Goal: Find specific page/section: Find specific page/section

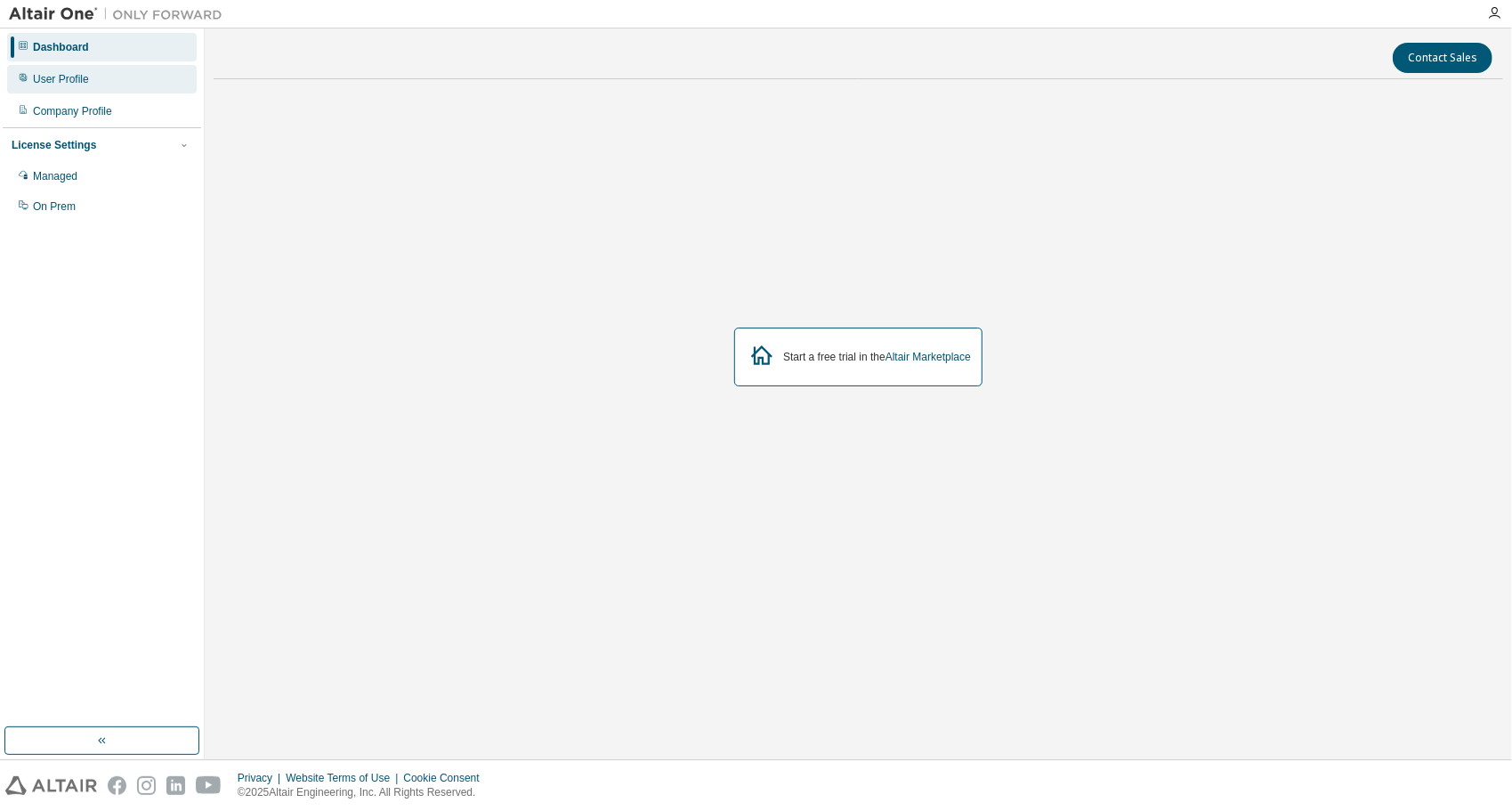
click at [111, 80] on div "User Profile" at bounding box center [102, 79] width 190 height 29
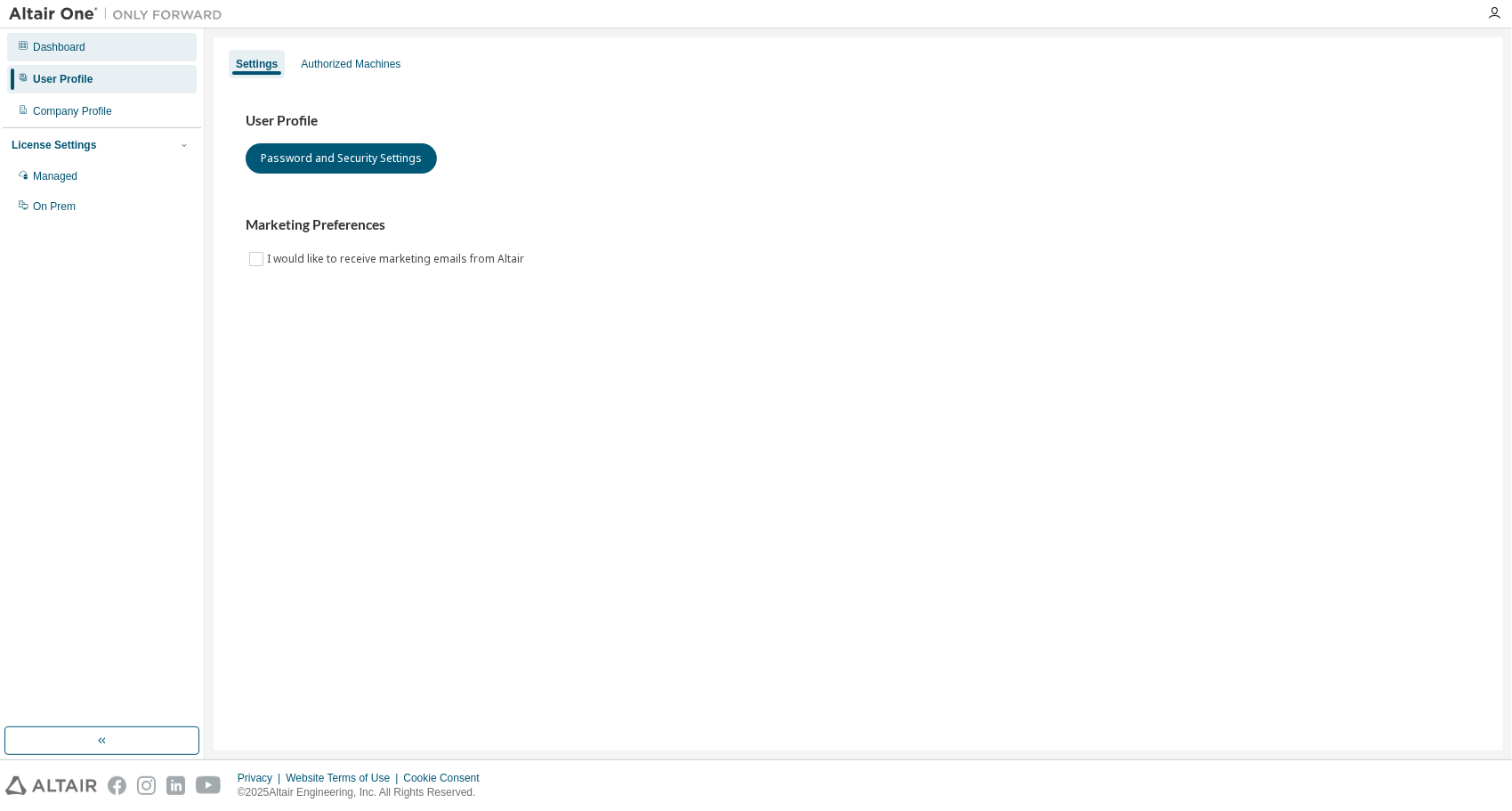
click at [126, 55] on div "Dashboard" at bounding box center [102, 47] width 190 height 29
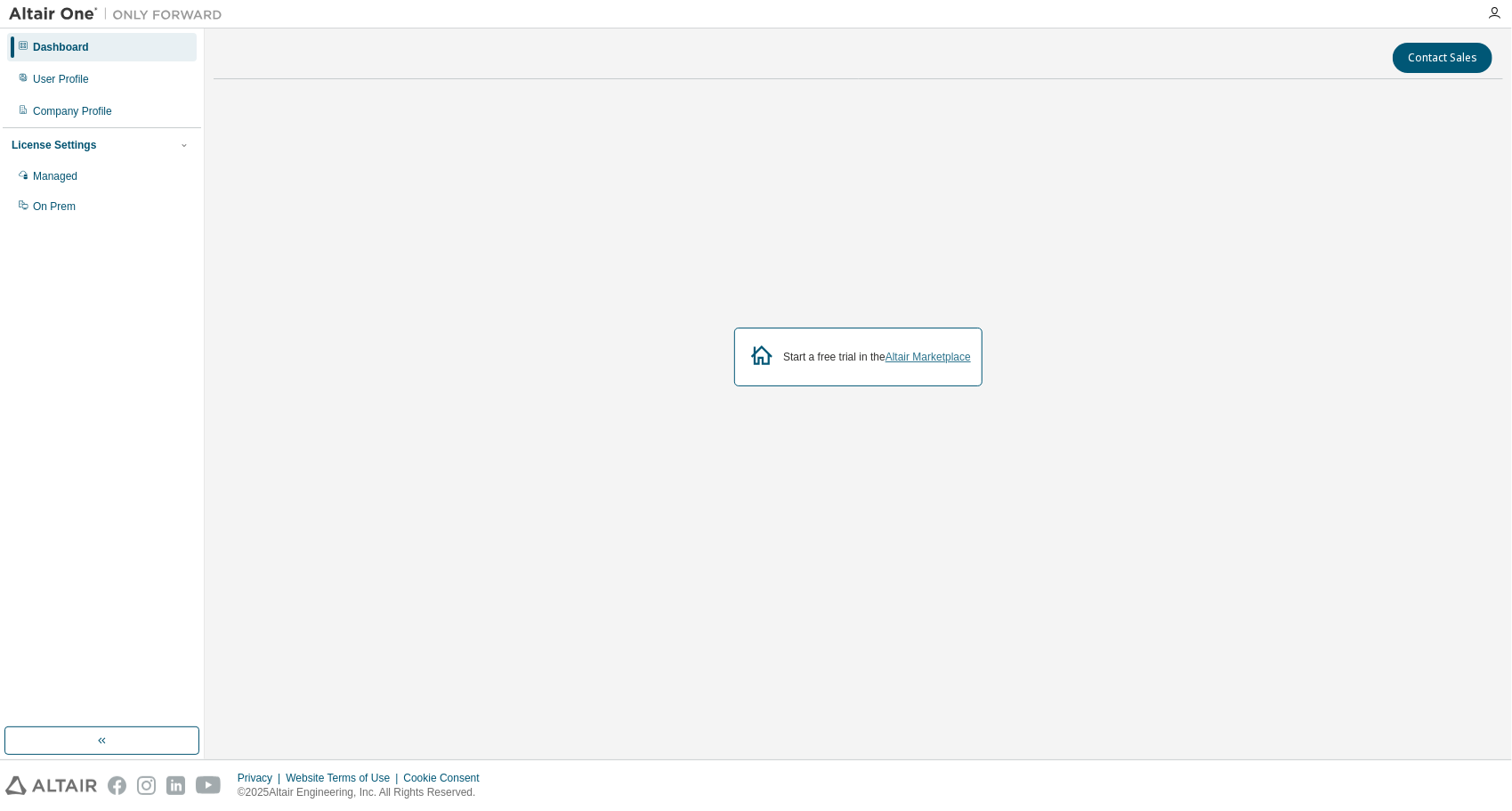
click at [904, 360] on link "Altair Marketplace" at bounding box center [928, 357] width 86 height 12
